Goal: Information Seeking & Learning: Learn about a topic

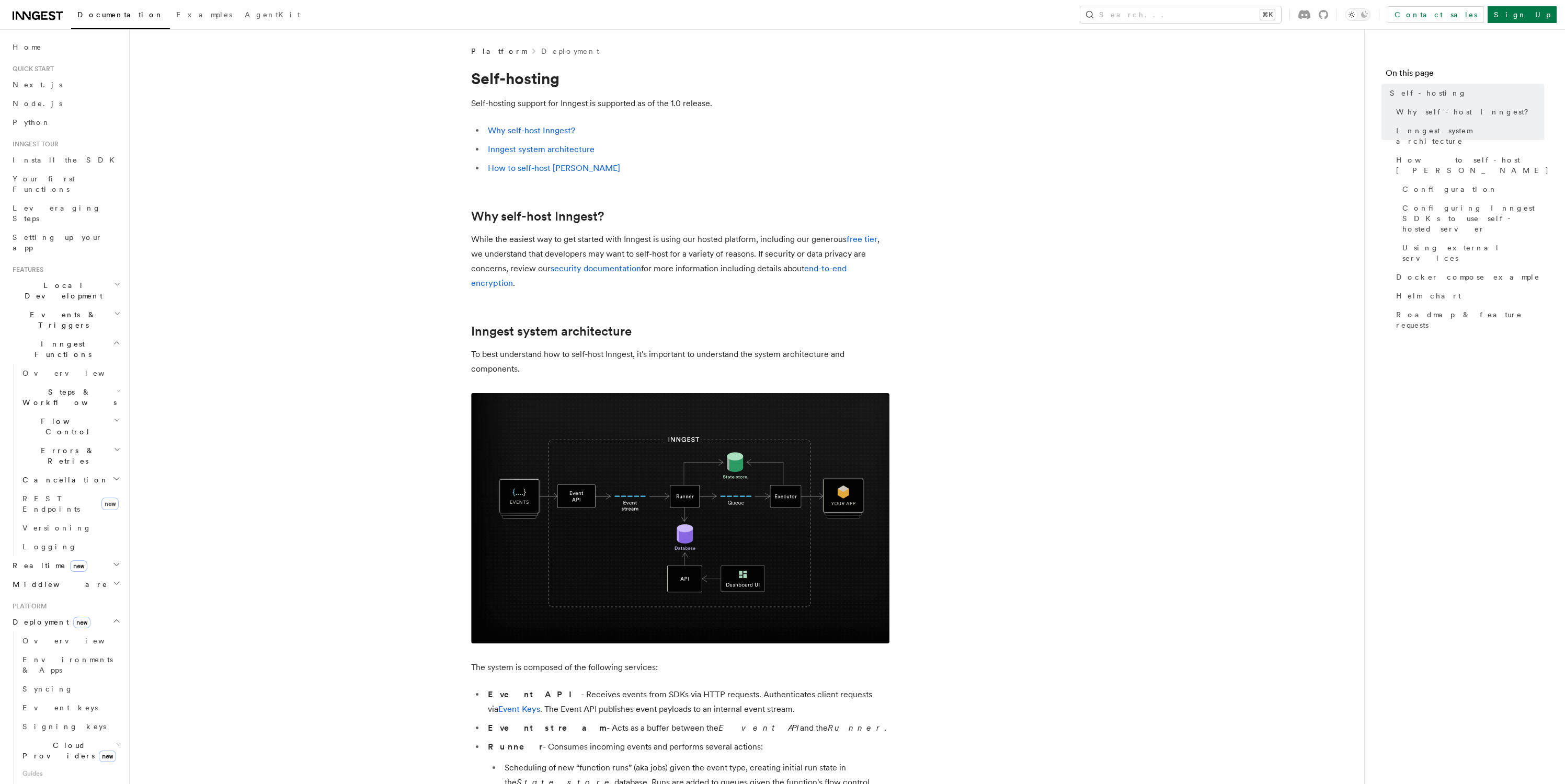
click at [36, 97] on link "Node.js" at bounding box center [66, 103] width 114 height 18
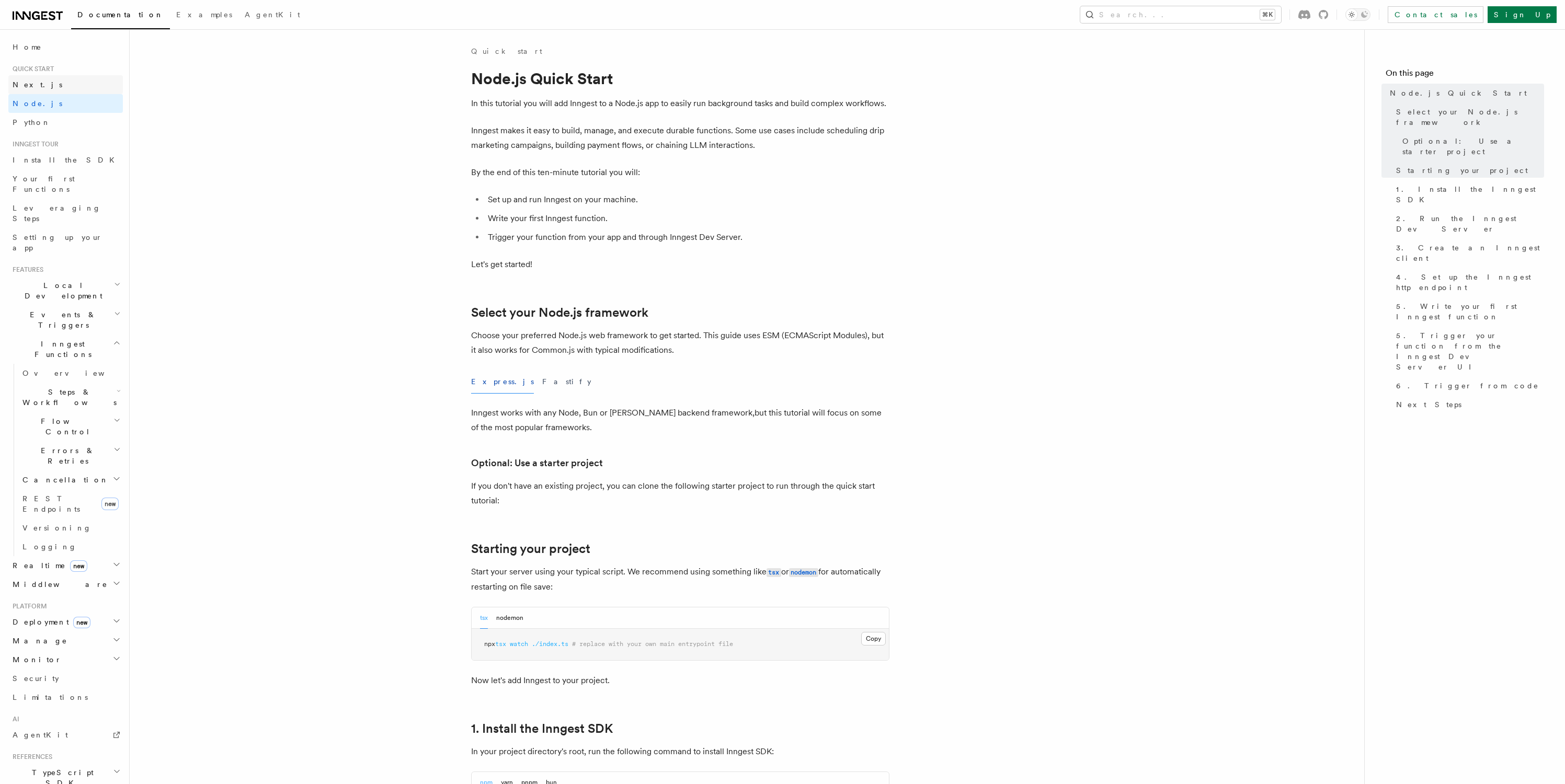
click at [40, 81] on link "Next.js" at bounding box center [66, 85] width 114 height 18
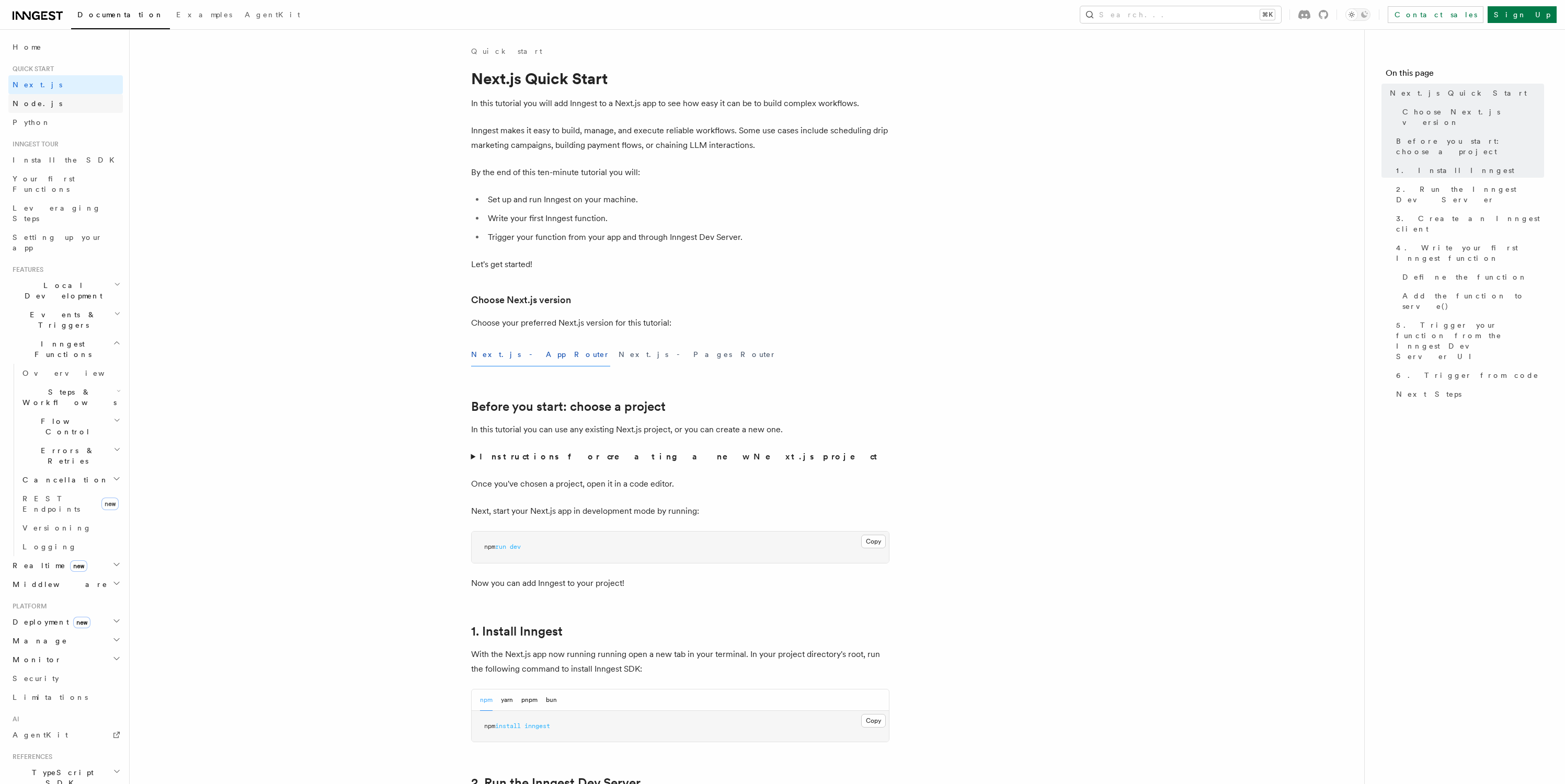
click at [40, 102] on link "Node.js" at bounding box center [66, 103] width 114 height 18
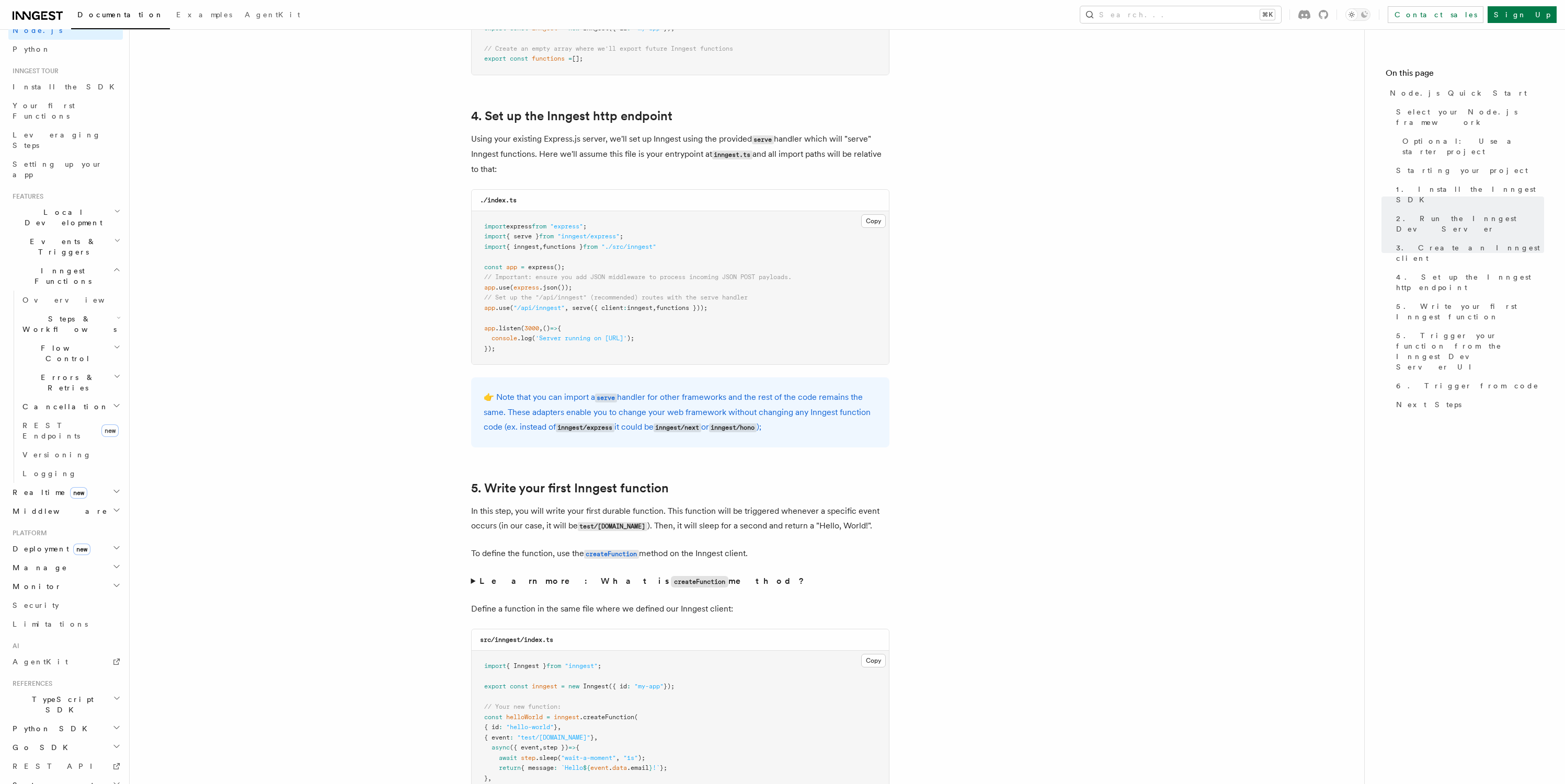
scroll to position [1533, 0]
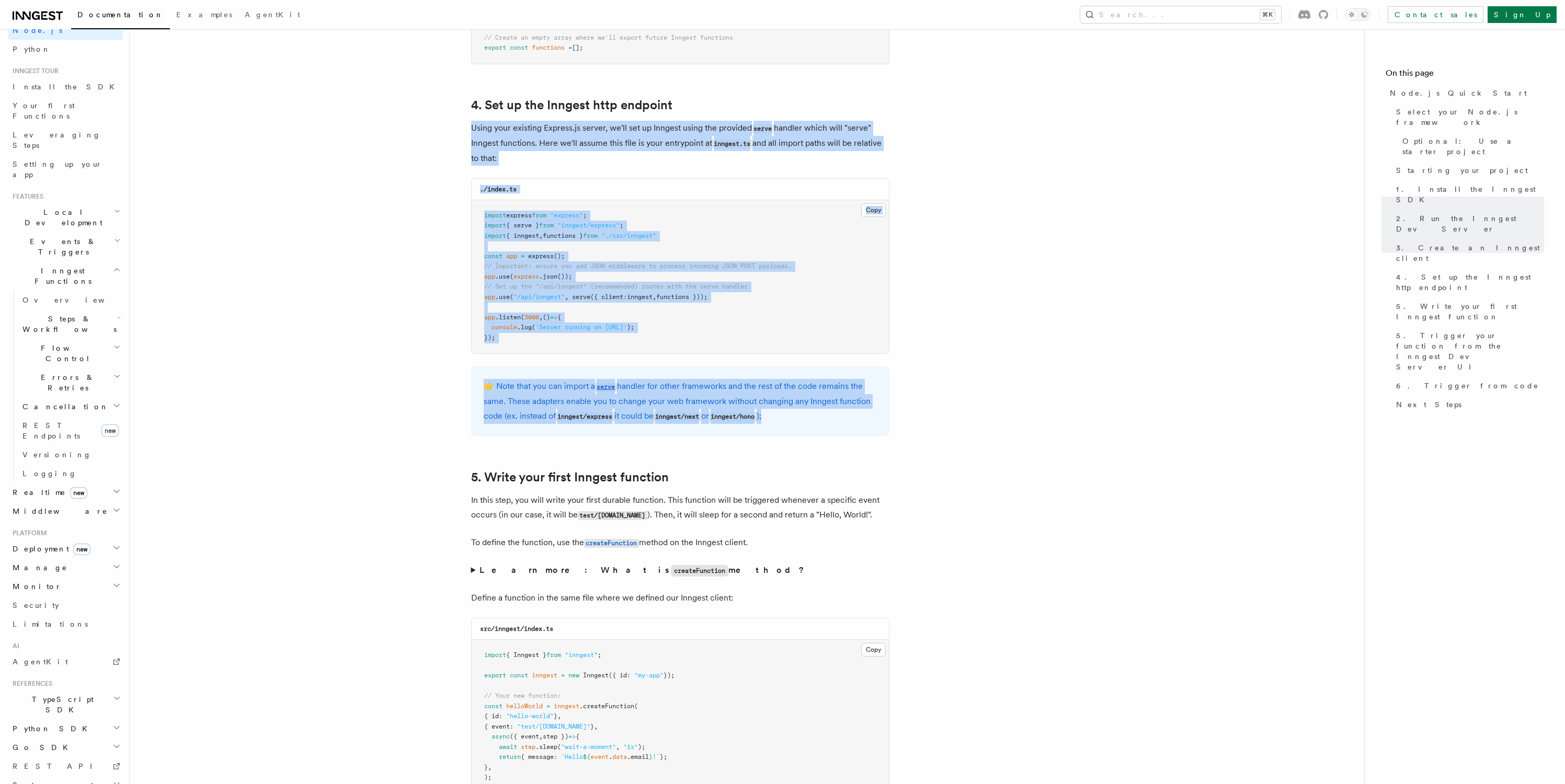
drag, startPoint x: 323, startPoint y: 119, endPoint x: 1027, endPoint y: 427, distance: 768.4
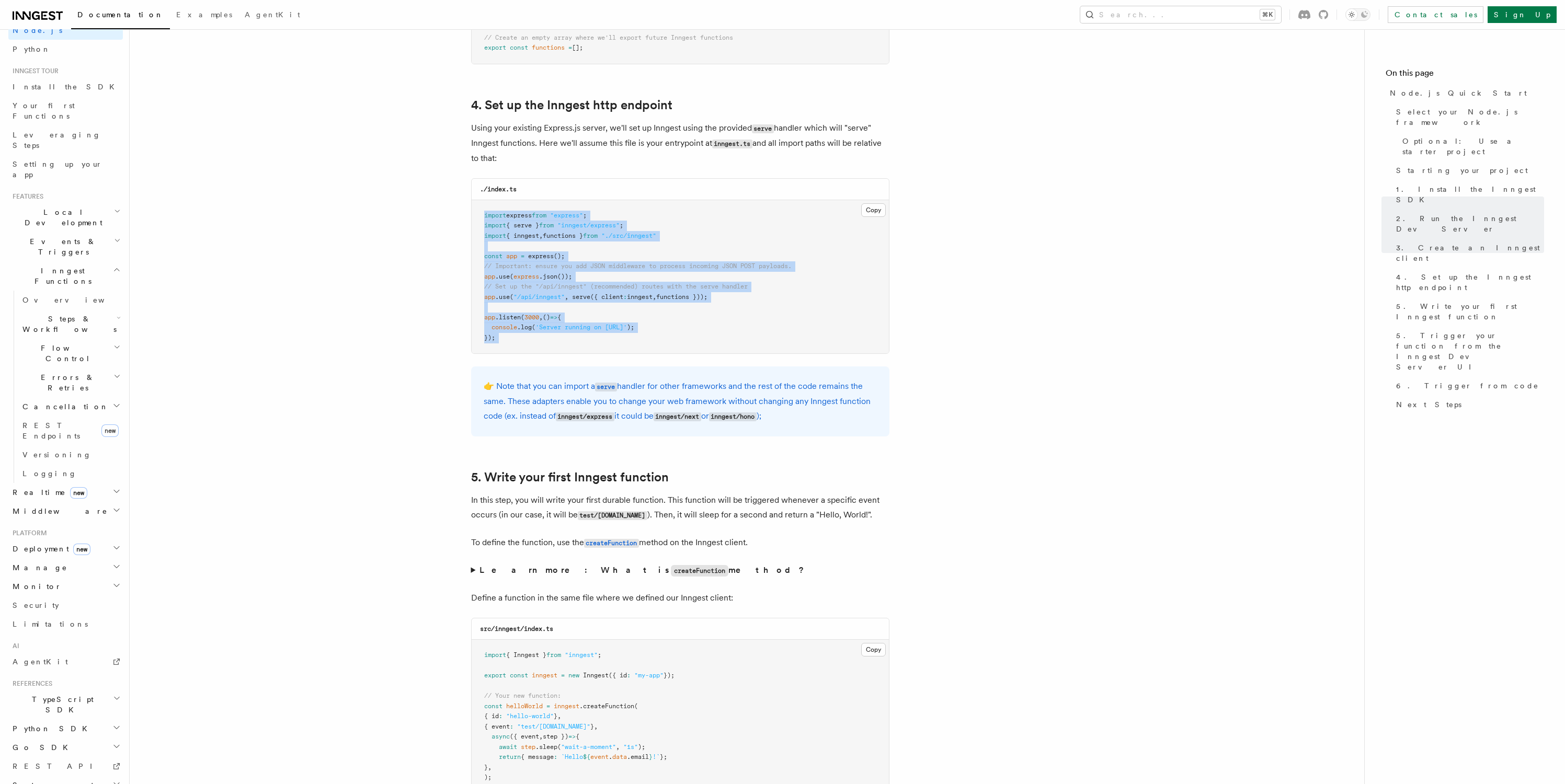
drag, startPoint x: 733, startPoint y: 366, endPoint x: 453, endPoint y: 213, distance: 319.1
click at [494, 241] on pre "import express from "express" ; import { serve } from "inngest/express" ; impor…" at bounding box center [680, 276] width 417 height 154
drag, startPoint x: 454, startPoint y: 192, endPoint x: 715, endPoint y: 357, distance: 308.8
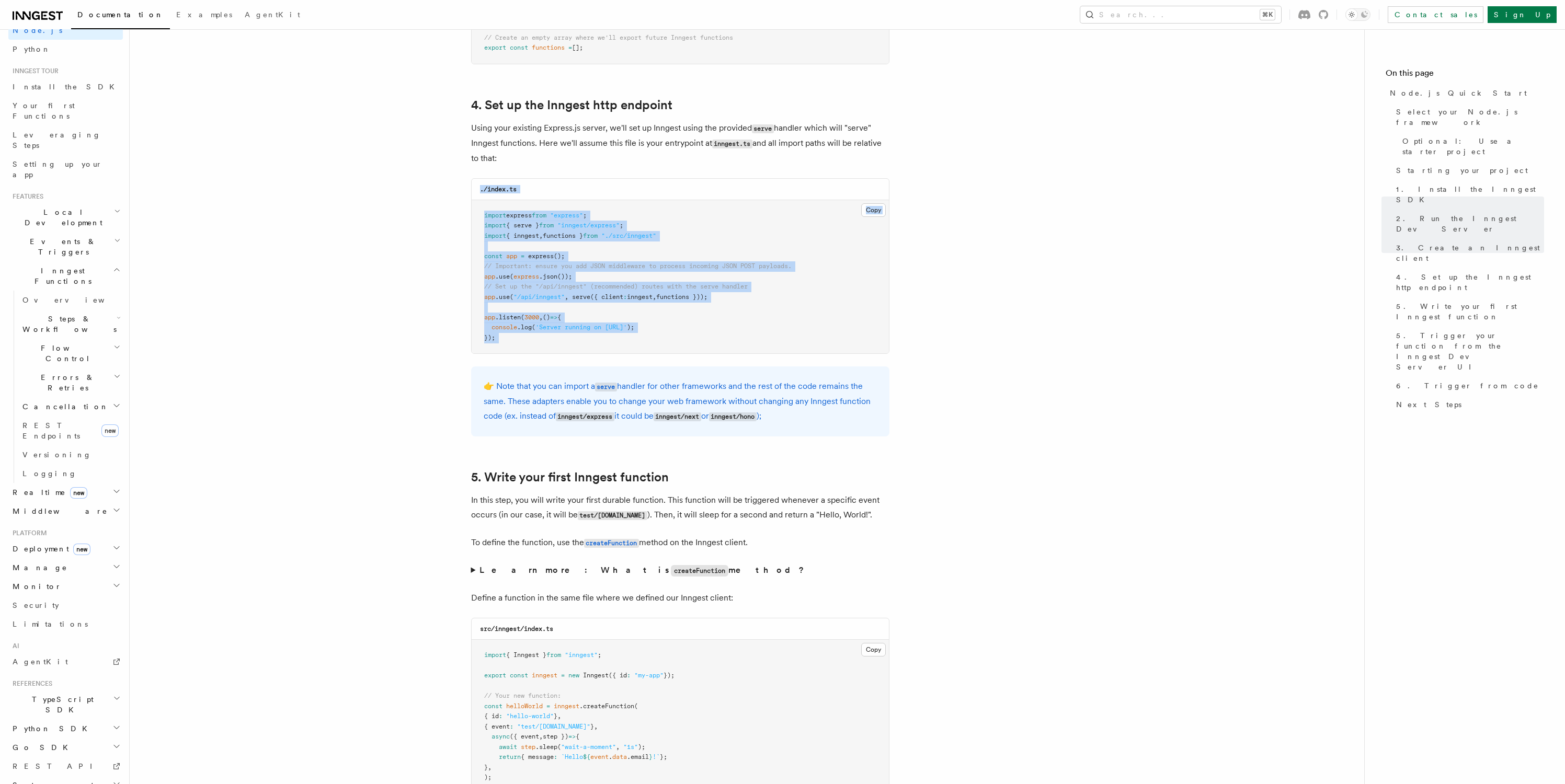
click at [728, 342] on pre "import express from "express" ; import { serve } from "inngest/express" ; impor…" at bounding box center [680, 276] width 417 height 154
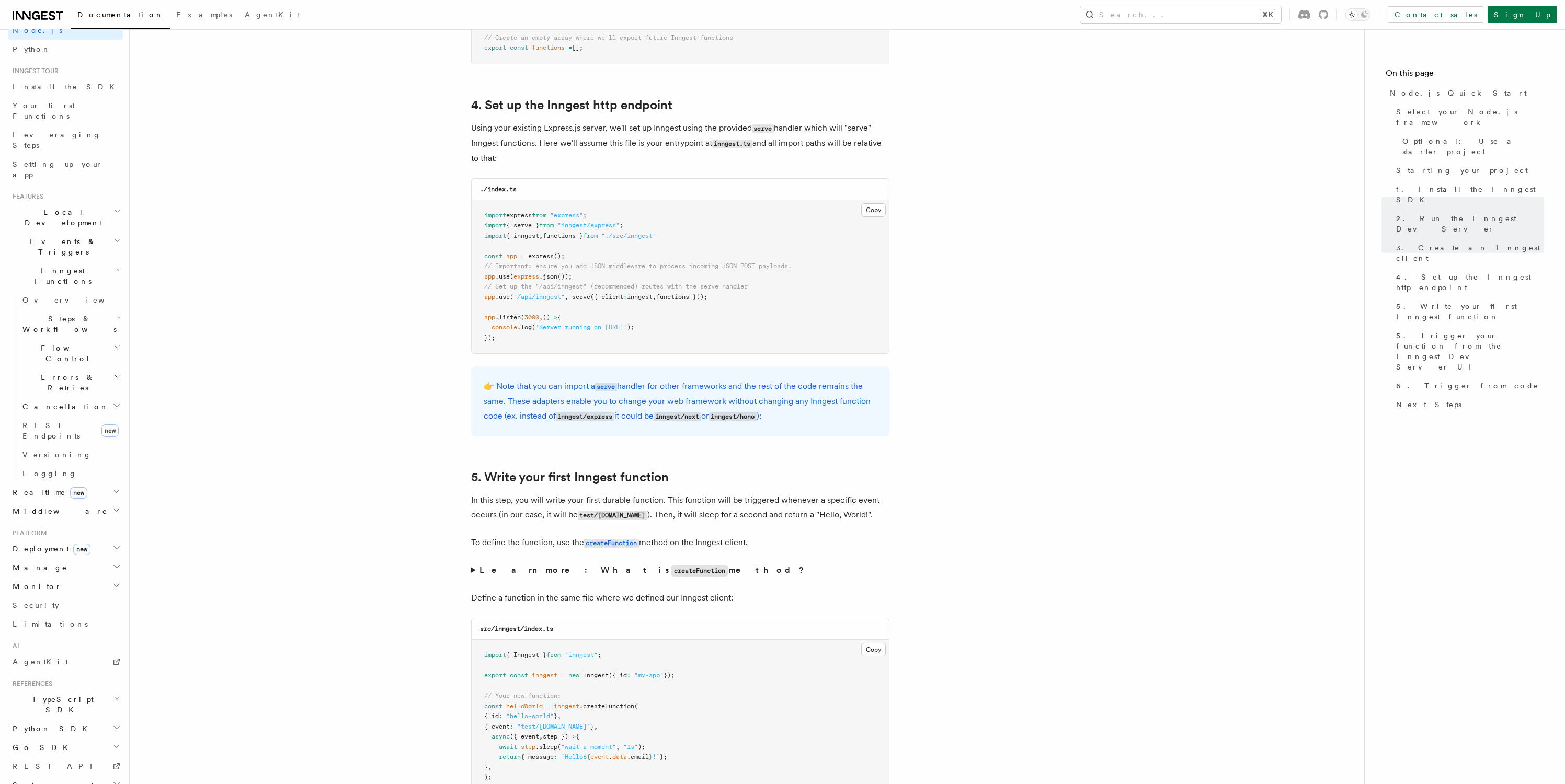
drag, startPoint x: 514, startPoint y: 380, endPoint x: 841, endPoint y: 408, distance: 328.2
click at [841, 408] on div "👉 Note that you can import a serve handler for other frameworks and the rest of…" at bounding box center [680, 401] width 419 height 70
click at [871, 408] on p "👉 Note that you can import a serve handler for other frameworks and the rest of…" at bounding box center [680, 401] width 393 height 45
drag, startPoint x: 813, startPoint y: 429, endPoint x: 507, endPoint y: 370, distance: 311.6
click at [507, 370] on div "👉 Note that you can import a serve handler for other frameworks and the rest of…" at bounding box center [680, 401] width 419 height 70
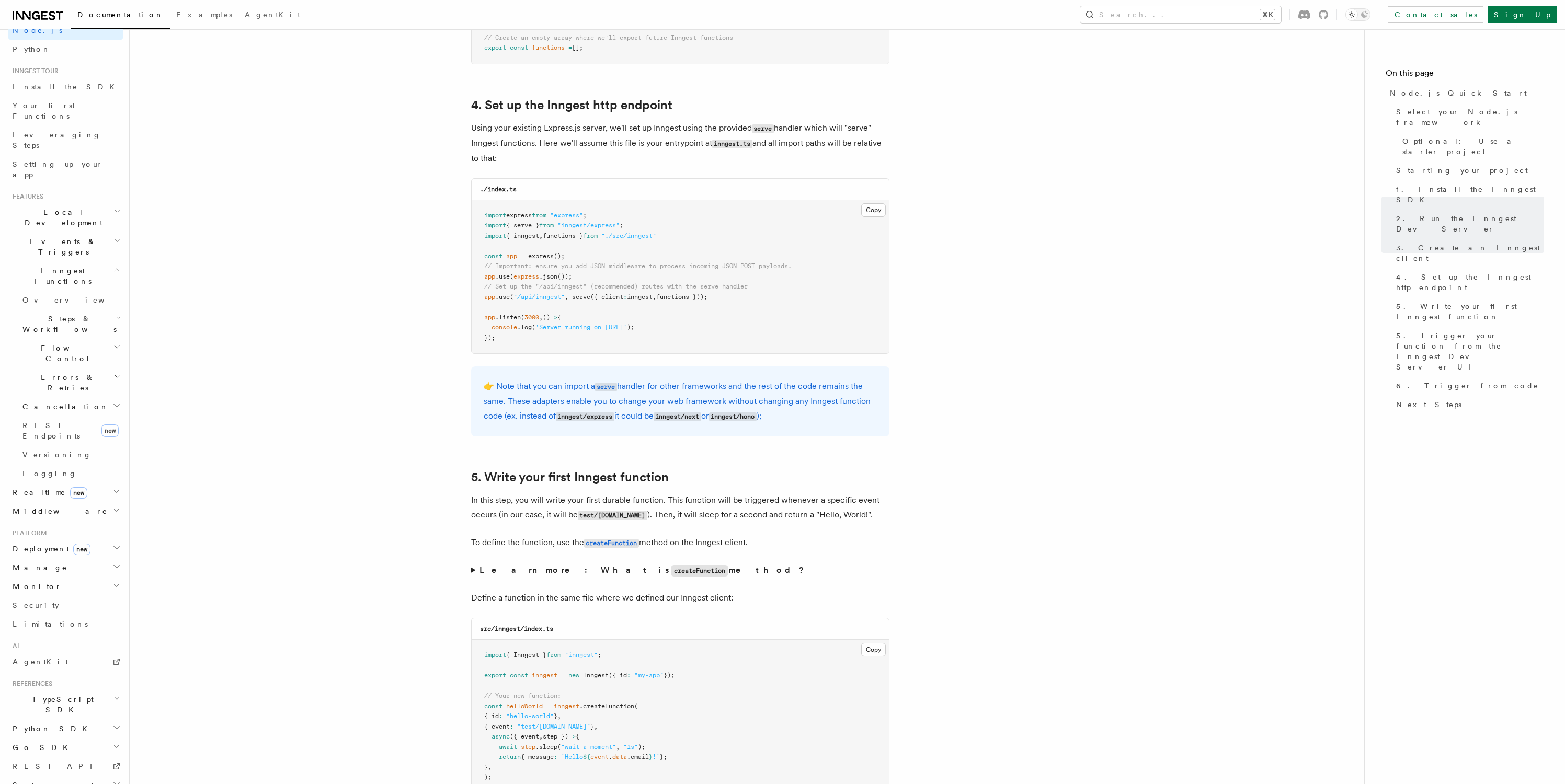
click at [545, 399] on p "👉 Note that you can import a serve handler for other frameworks and the rest of…" at bounding box center [680, 401] width 393 height 45
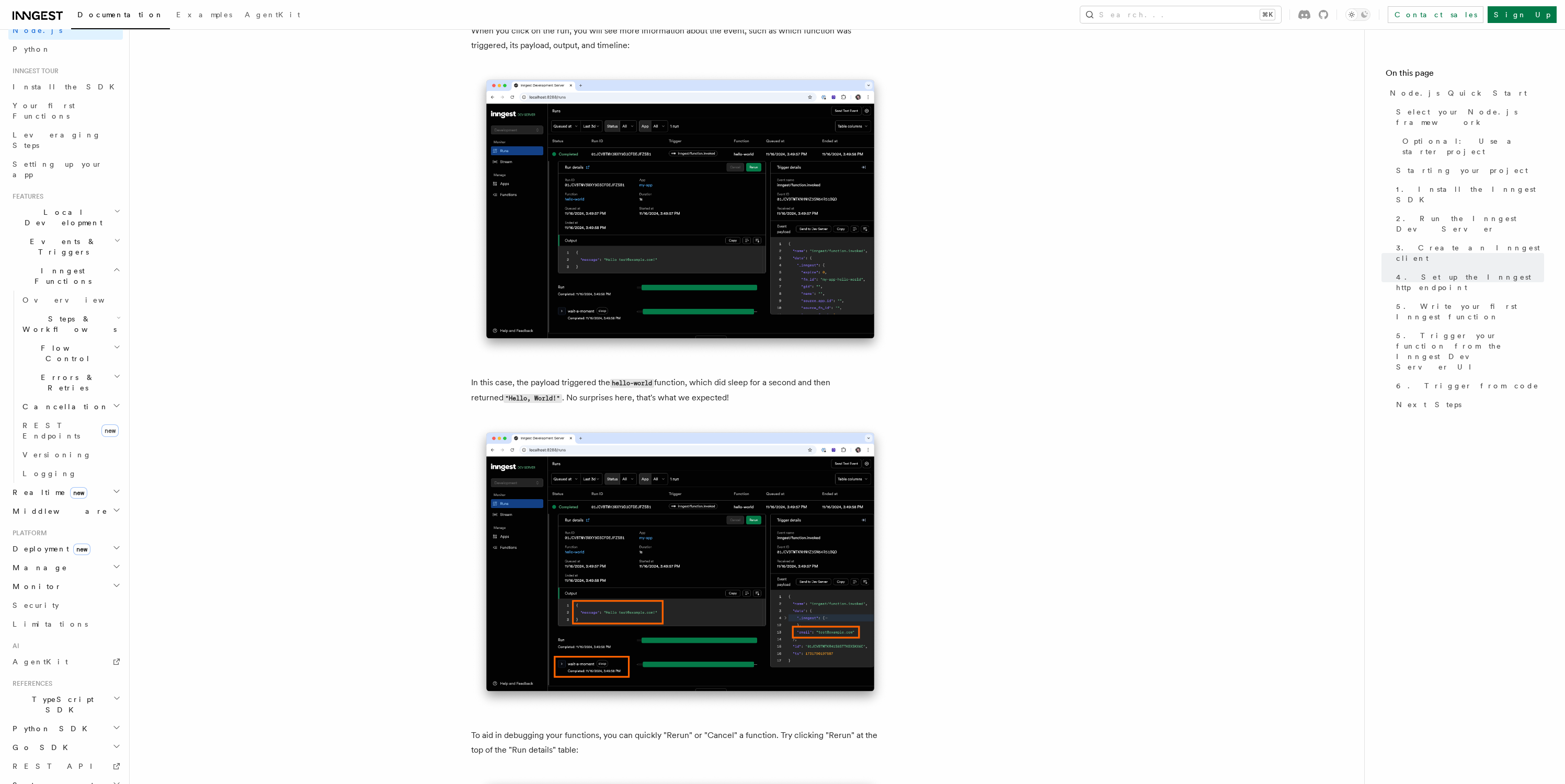
scroll to position [3937, 0]
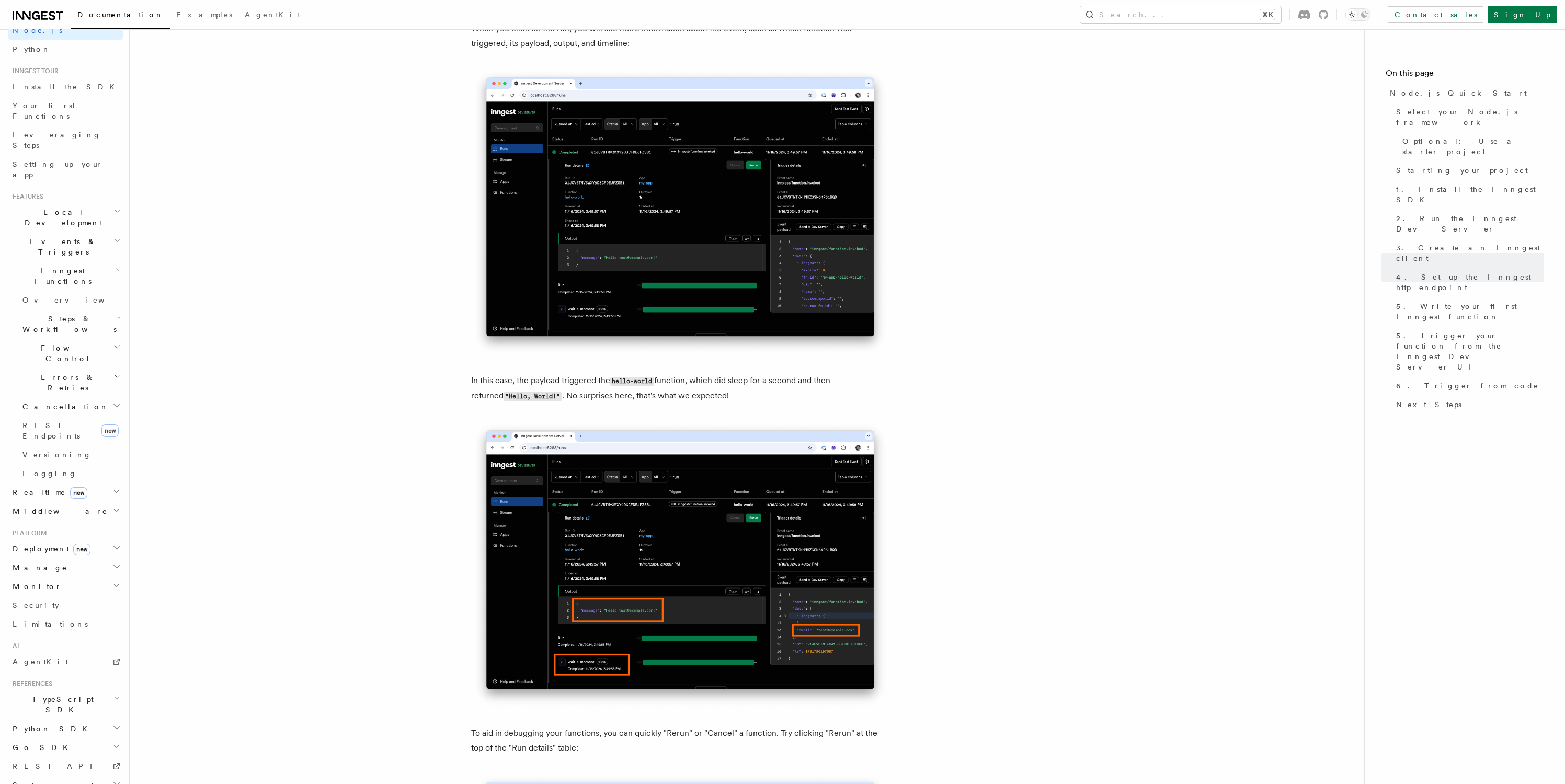
click at [84, 483] on h2 "Realtime new" at bounding box center [66, 492] width 114 height 18
click at [66, 502] on link "Overview" at bounding box center [71, 511] width 104 height 18
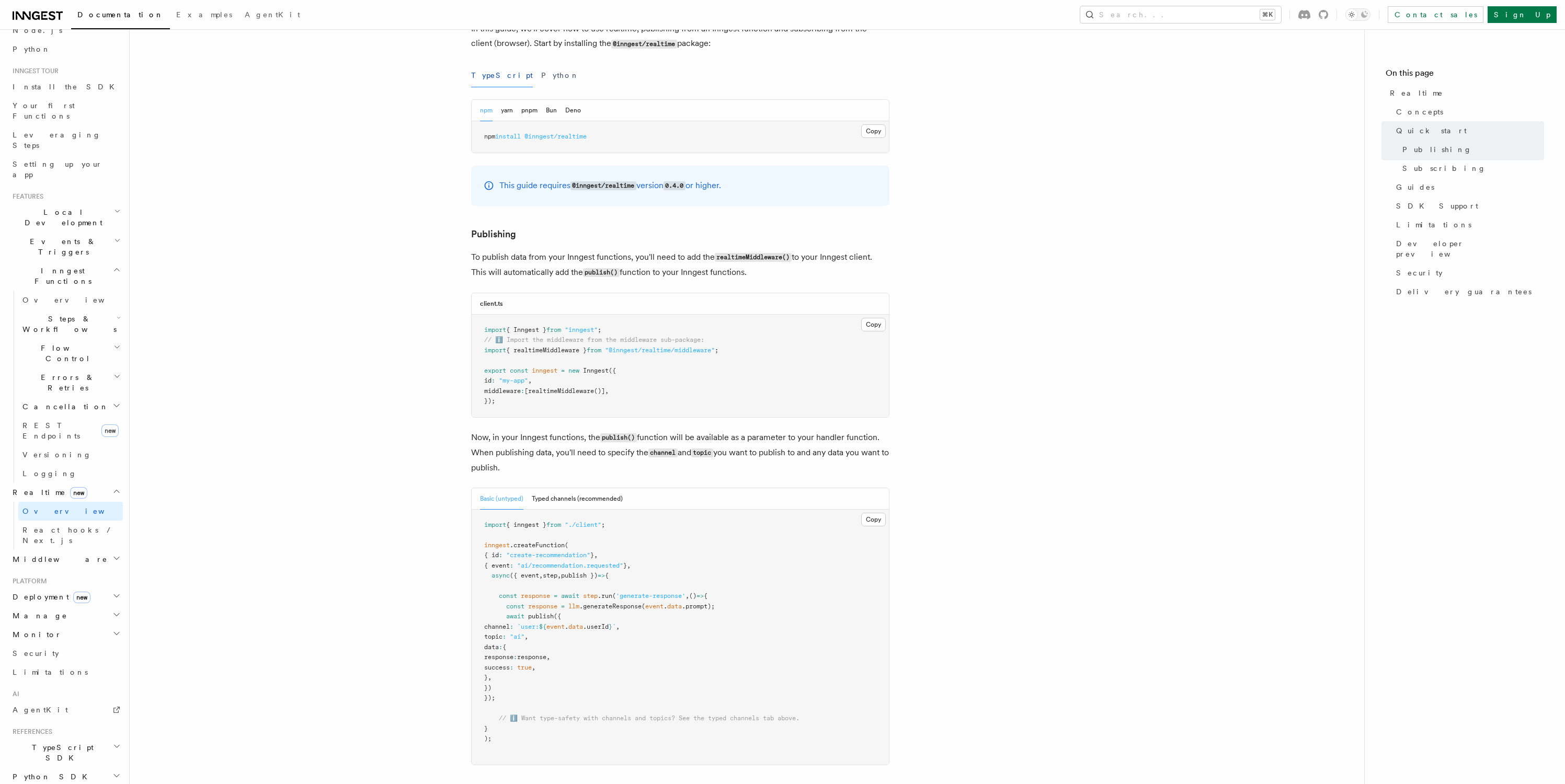
scroll to position [634, 0]
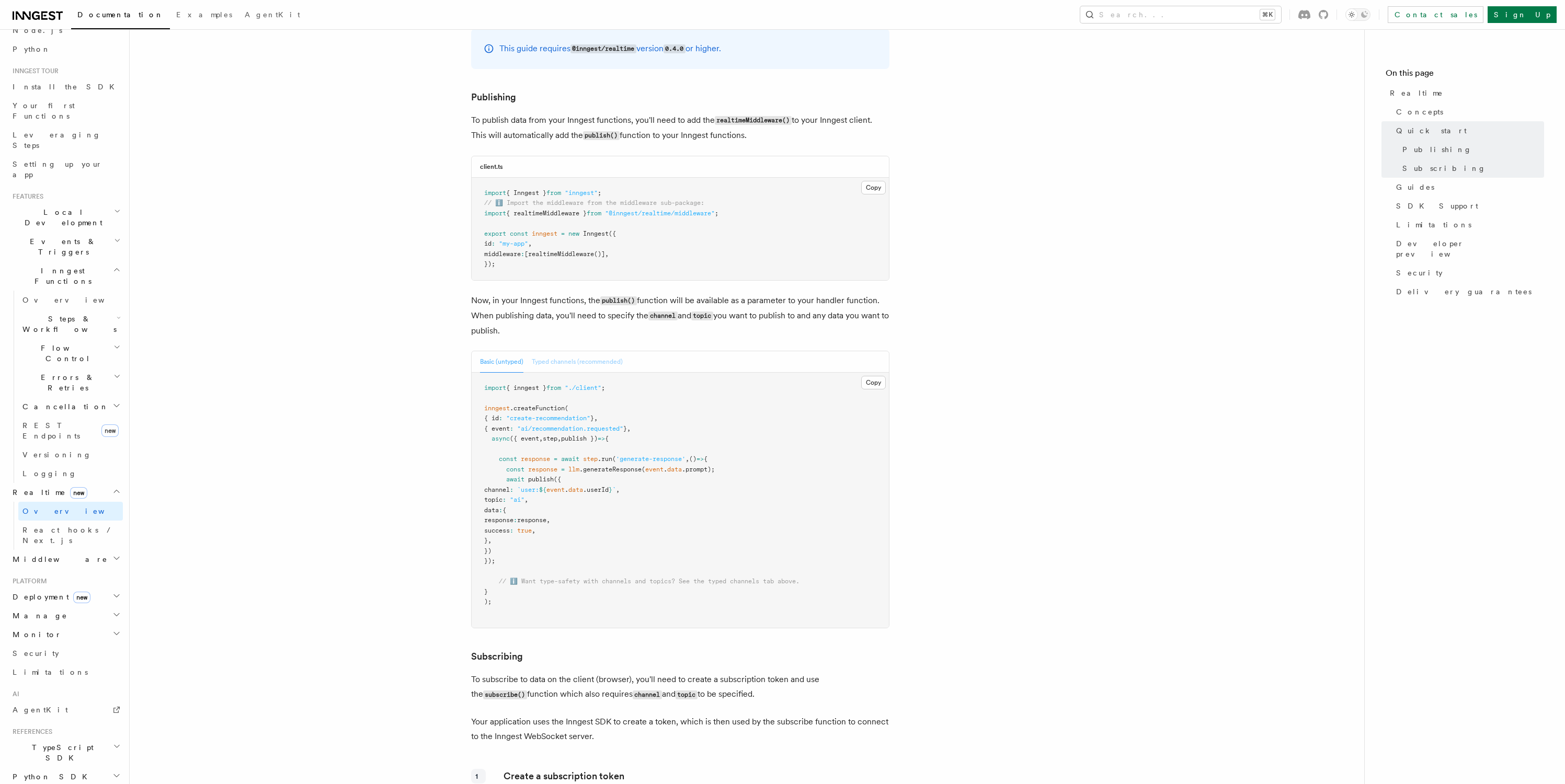
click at [608, 360] on button "Typed channels (recommended)" at bounding box center [577, 362] width 91 height 22
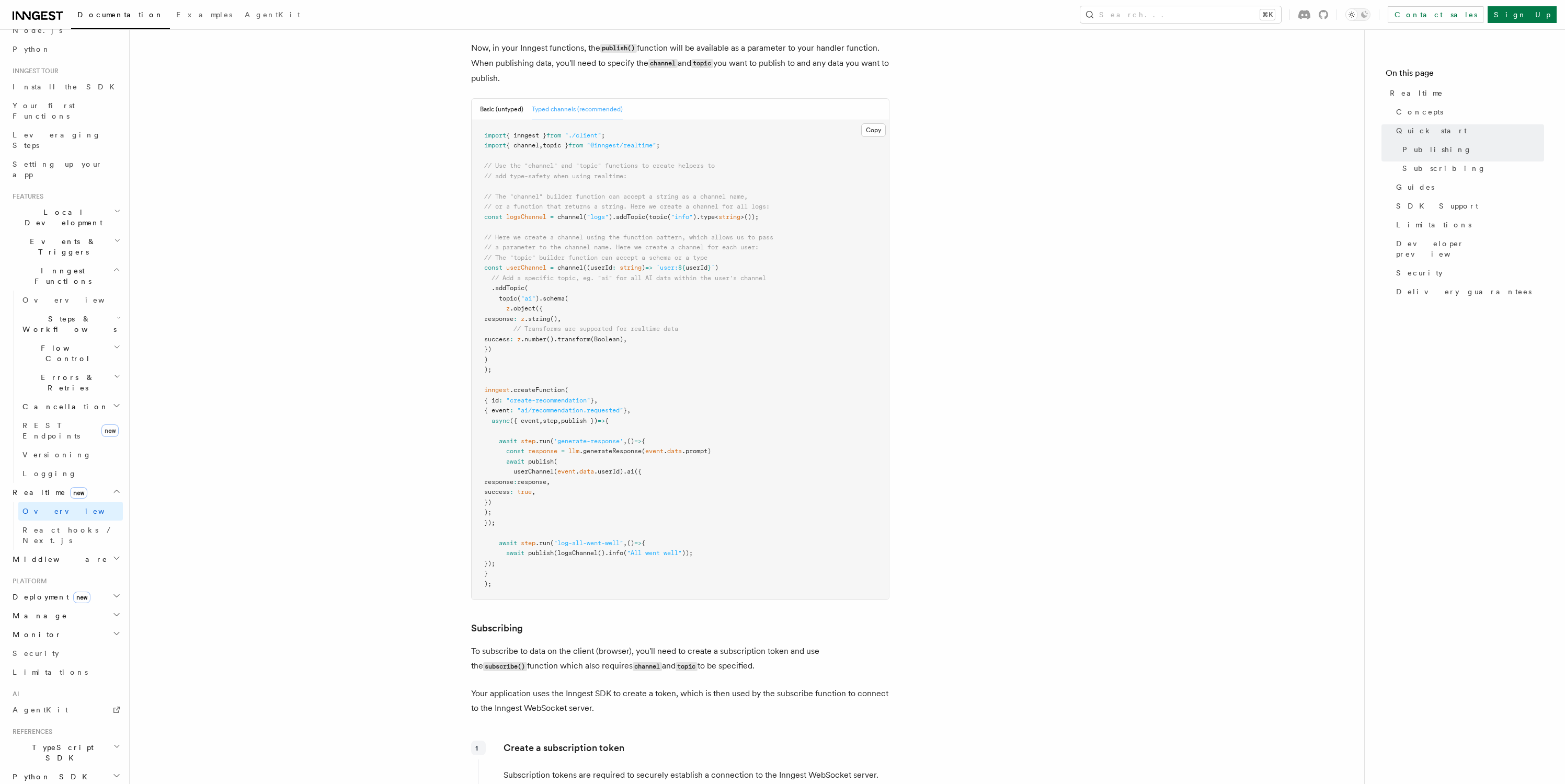
scroll to position [899, 0]
